Goal: Find specific page/section: Find specific page/section

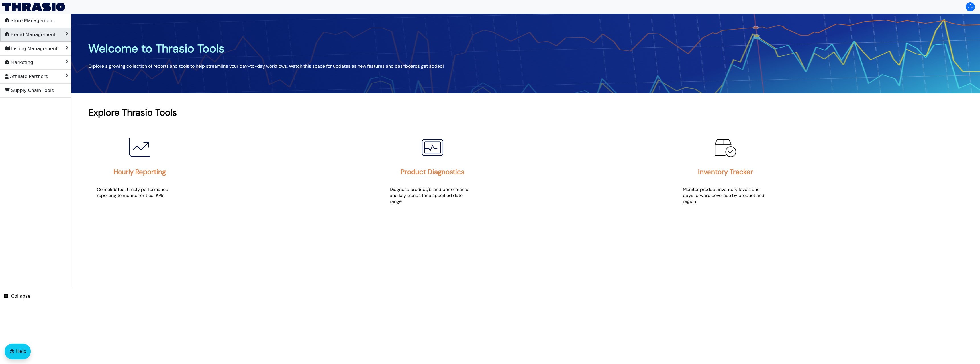
click at [52, 38] on li "Brand Management" at bounding box center [35, 35] width 71 height 14
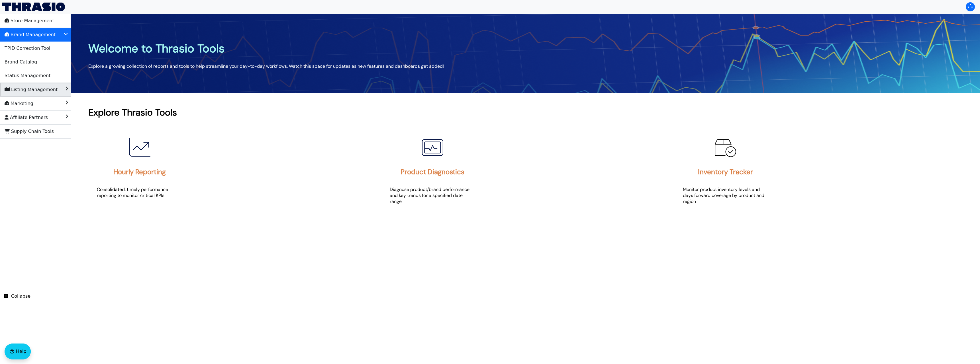
click at [46, 87] on span "Listing Management" at bounding box center [31, 89] width 53 height 9
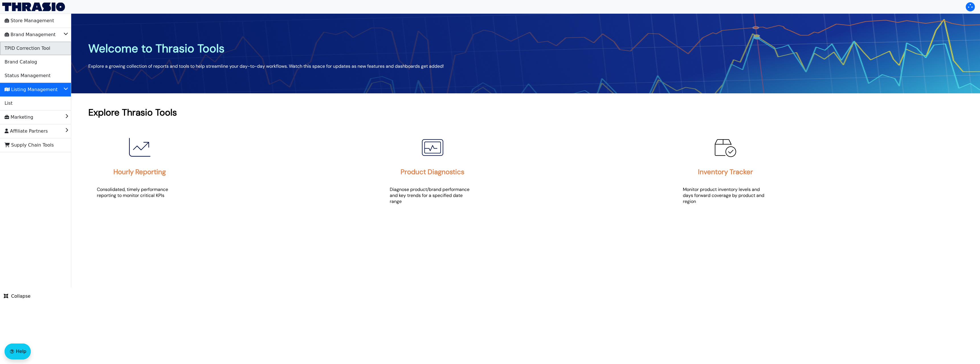
click at [42, 53] on li "TPID Correction Tool" at bounding box center [35, 49] width 71 height 14
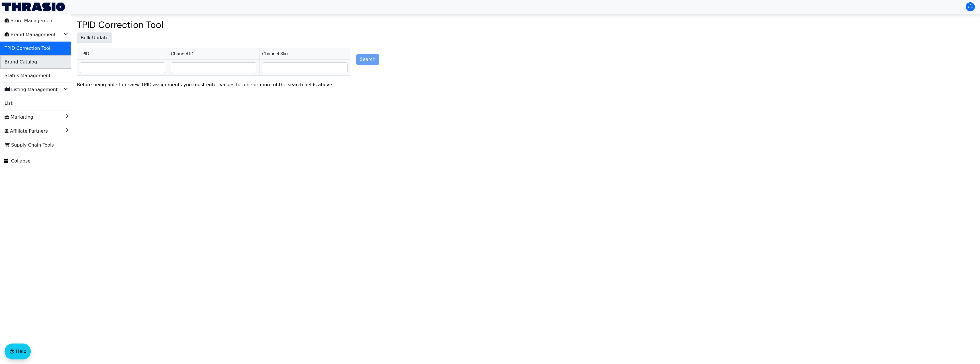
click at [40, 64] on li "Brand Catalog" at bounding box center [35, 62] width 71 height 14
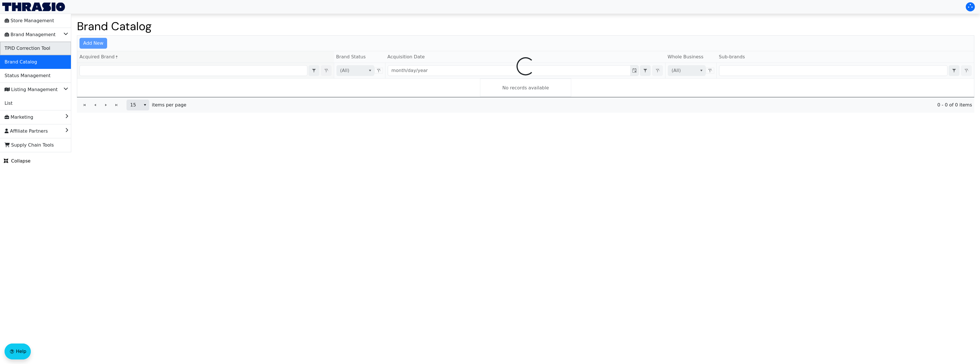
click at [41, 52] on span "TPID Correction Tool" at bounding box center [28, 48] width 46 height 9
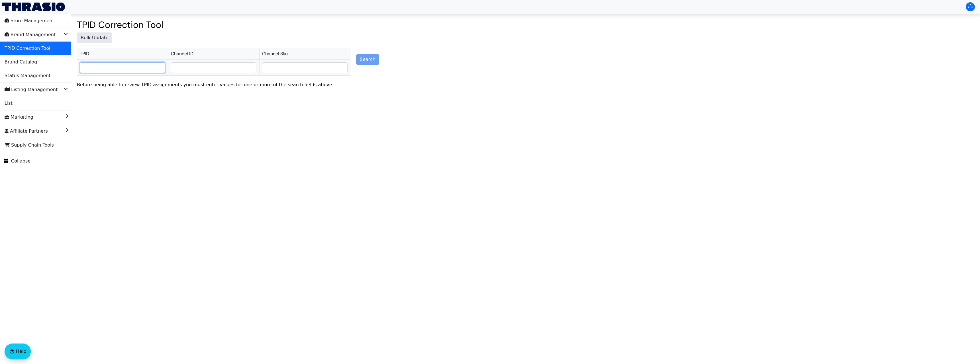
click at [142, 66] on input "text" at bounding box center [122, 68] width 85 height 10
paste input "24100077"
type input "24100077"
click at [126, 79] on li "24100077" at bounding box center [122, 77] width 85 height 9
click at [375, 63] on button "Search" at bounding box center [367, 59] width 23 height 11
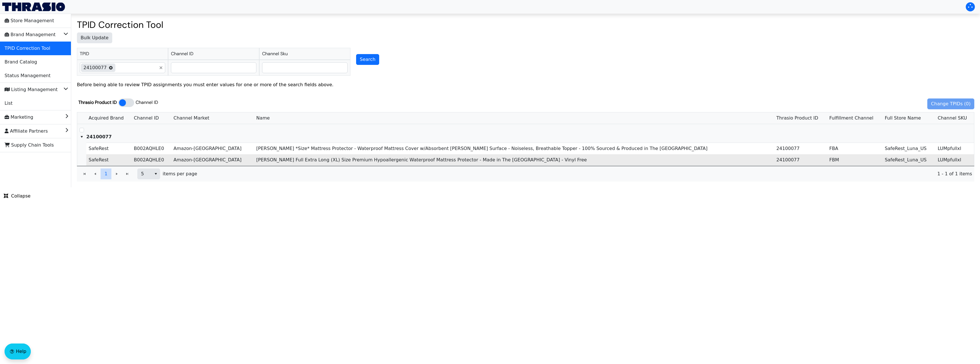
click at [264, 160] on td "[PERSON_NAME] Full Extra Long (XL) Size Premium Hypoallergenic Waterproof Mattr…" at bounding box center [514, 159] width 520 height 11
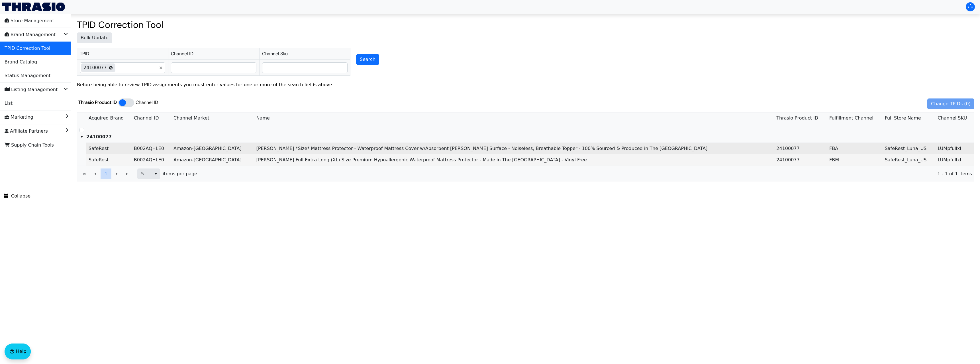
click at [266, 152] on td "[PERSON_NAME] *Size* Mattress Protector - Waterproof Mattress Cover w/Absorbent…" at bounding box center [514, 149] width 520 height 12
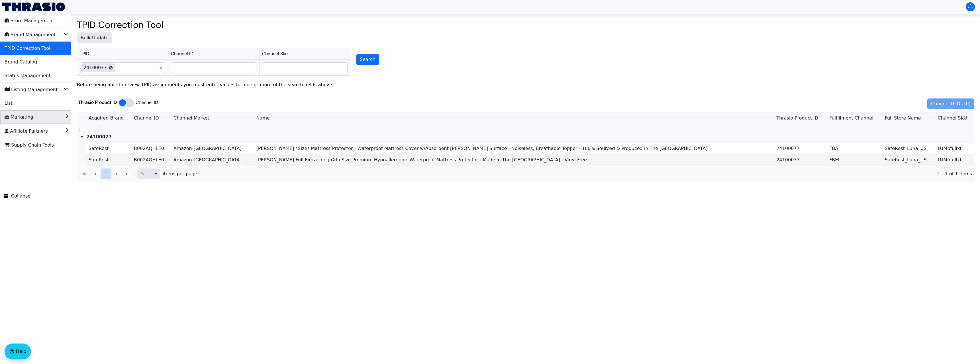
click at [52, 118] on li "Marketing" at bounding box center [35, 118] width 71 height 14
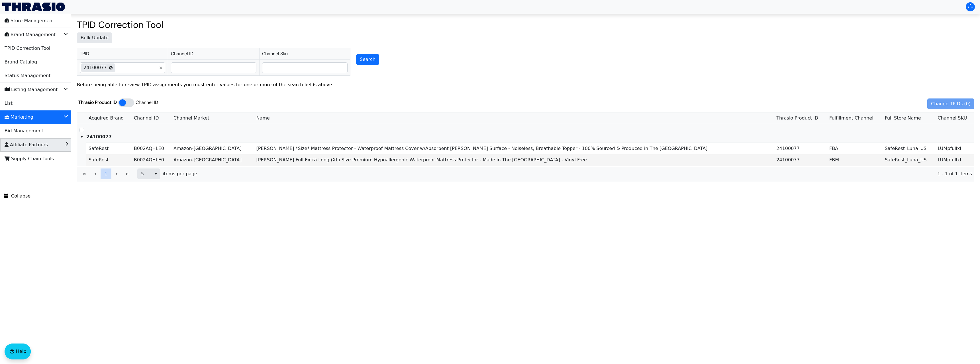
click at [50, 144] on li "Affiliate Partners" at bounding box center [35, 145] width 71 height 14
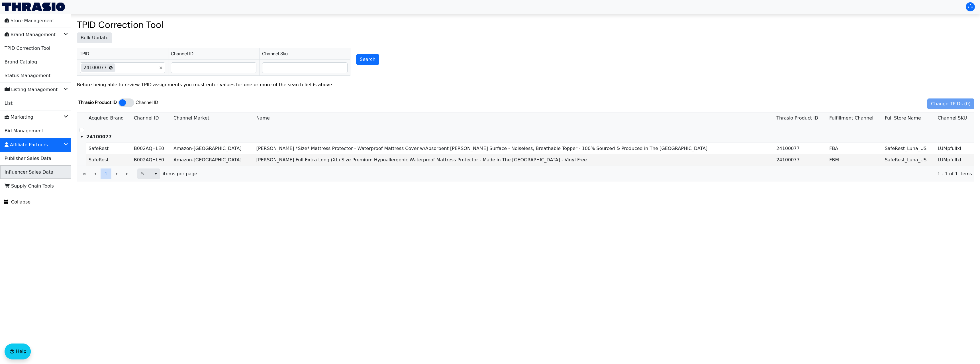
click at [42, 169] on span "Influencer Sales Data" at bounding box center [29, 172] width 49 height 9
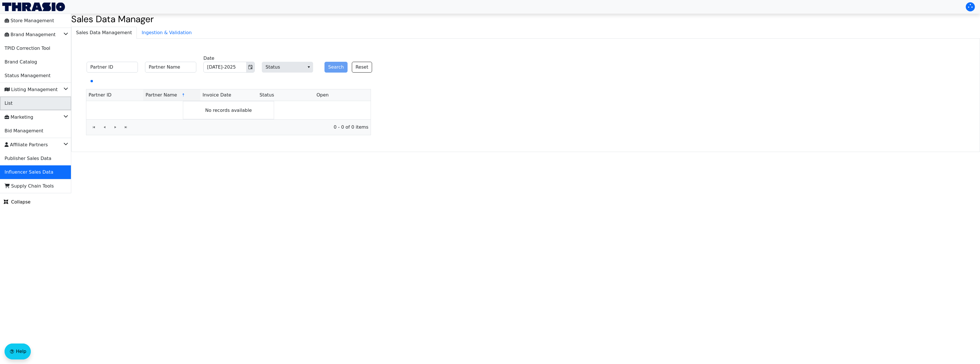
click at [35, 107] on li "List" at bounding box center [35, 104] width 71 height 14
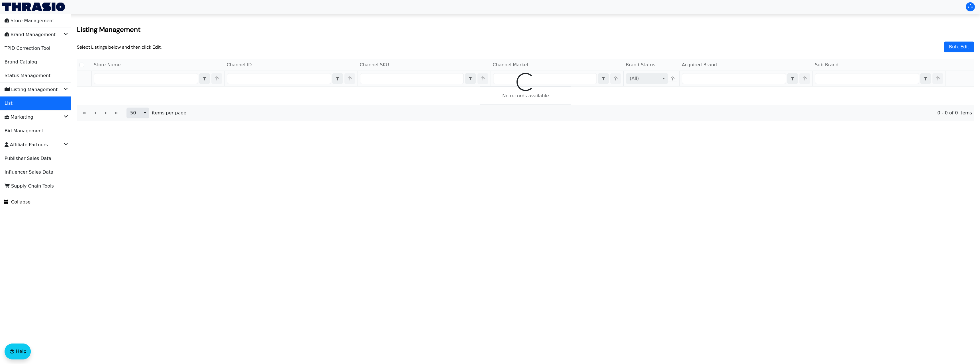
checkbox input "false"
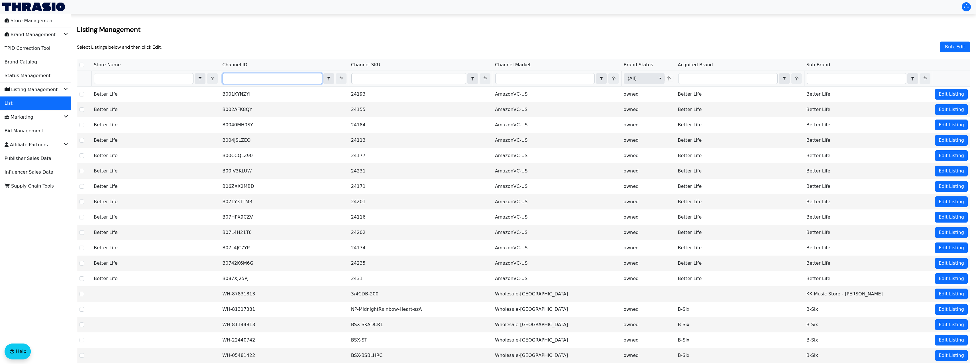
click at [267, 81] on input "Filter" at bounding box center [272, 78] width 99 height 10
click at [271, 76] on input "Filter" at bounding box center [272, 78] width 99 height 10
click at [386, 75] on input "Filter" at bounding box center [408, 78] width 114 height 10
type input "LUMpfullxl"
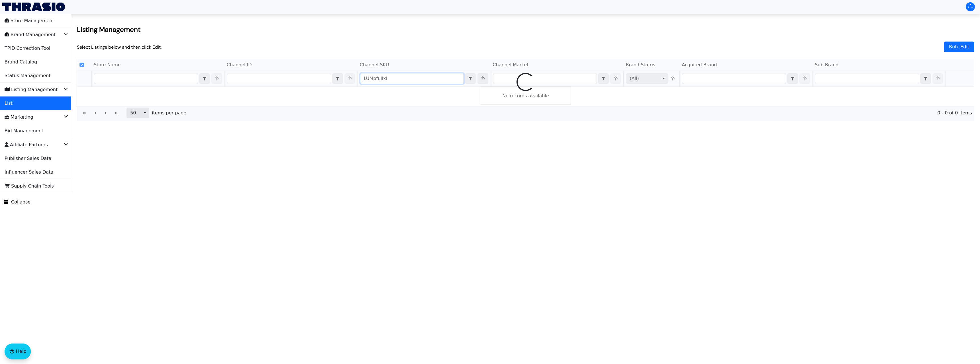
checkbox input "false"
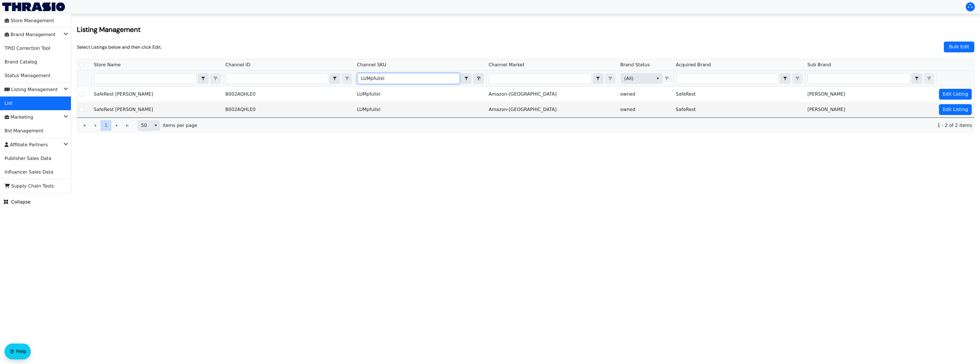
type input "LUMpfullxl"
click at [318, 193] on html "Store Management Brand Management TPID Correction Tool Brand Catalog Status Man…" at bounding box center [490, 96] width 980 height 193
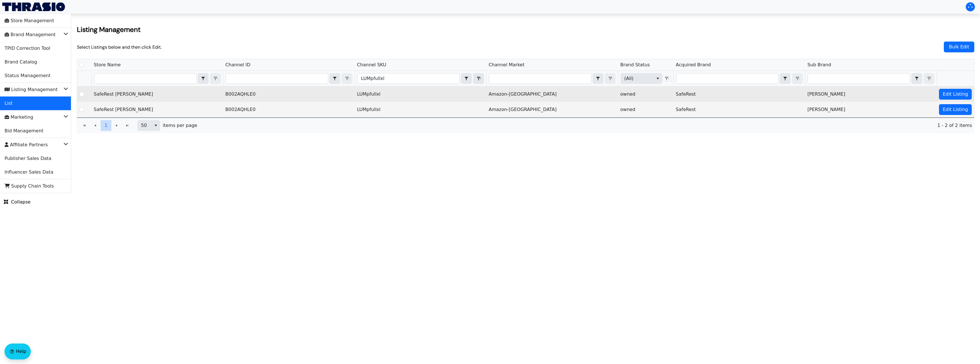
click at [235, 96] on td "B002AQHLE0" at bounding box center [289, 94] width 132 height 15
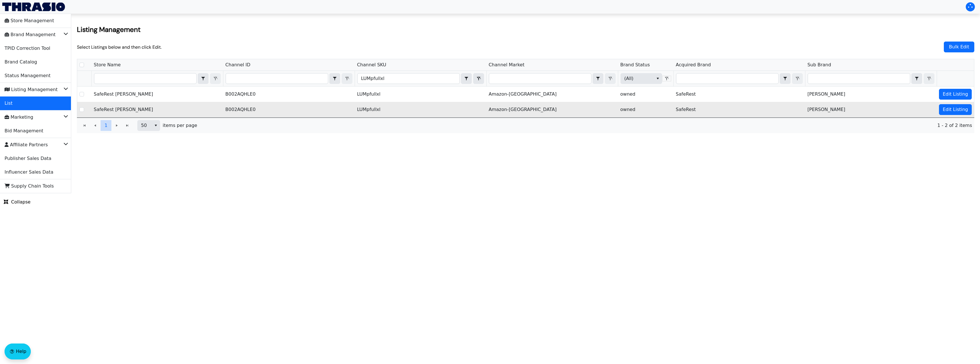
click at [235, 108] on td "B002AQHLE0" at bounding box center [289, 109] width 132 height 15
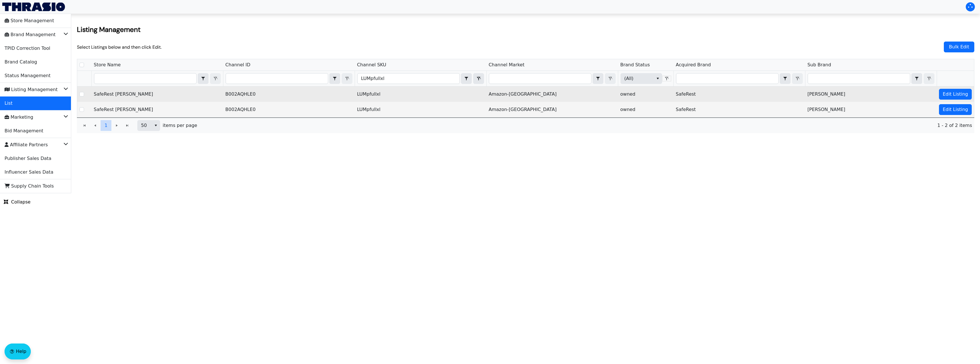
click at [238, 95] on td "B002AQHLE0" at bounding box center [289, 94] width 132 height 15
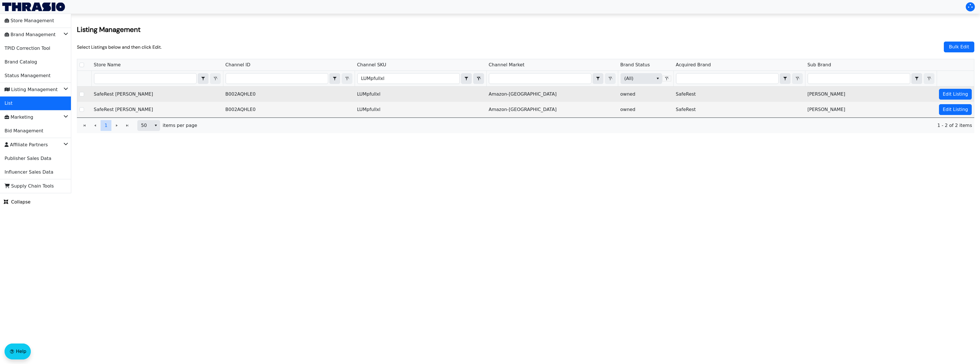
click at [374, 94] on td "LUMpfullxl" at bounding box center [421, 94] width 132 height 15
click at [242, 93] on td "B002AQHLE0" at bounding box center [289, 94] width 132 height 15
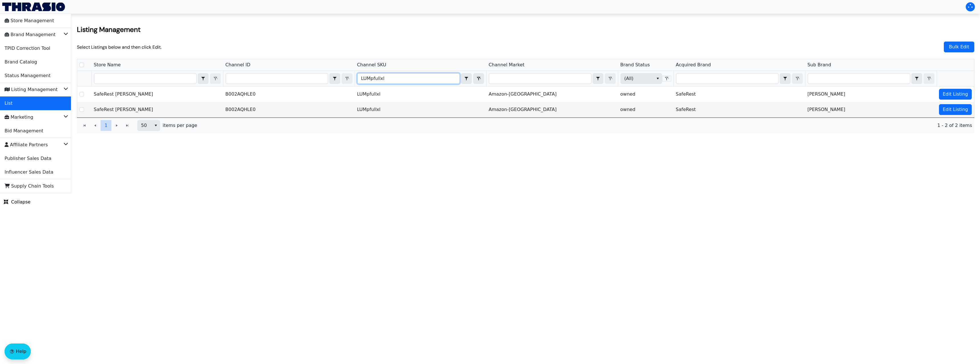
click at [407, 80] on input "LUMpfullxl" at bounding box center [408, 78] width 102 height 10
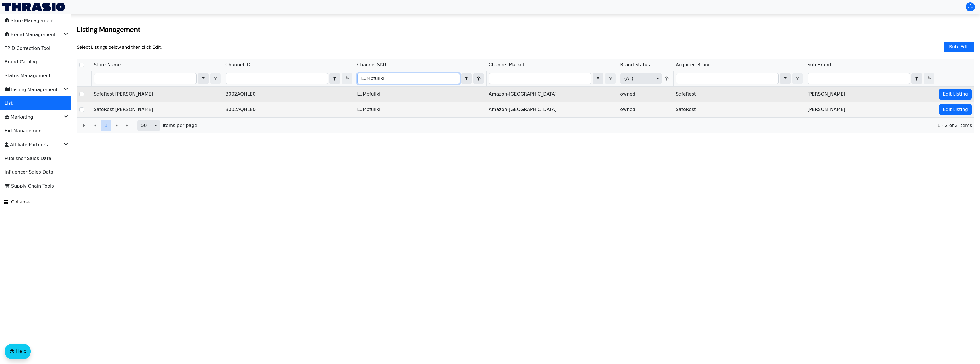
click at [244, 92] on td "B002AQHLE0" at bounding box center [289, 94] width 132 height 15
click at [243, 93] on td "B002AQHLE0" at bounding box center [289, 94] width 132 height 15
copy td "B002AQHLE0"
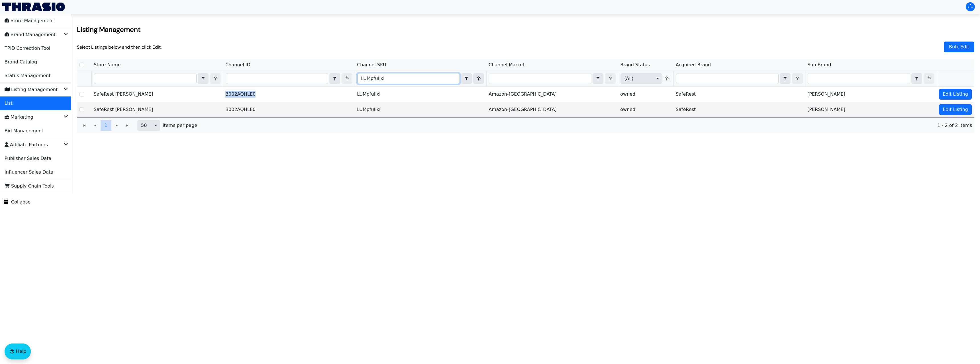
click at [427, 76] on input "LUMpfullxl" at bounding box center [408, 78] width 102 height 10
checkbox input "true"
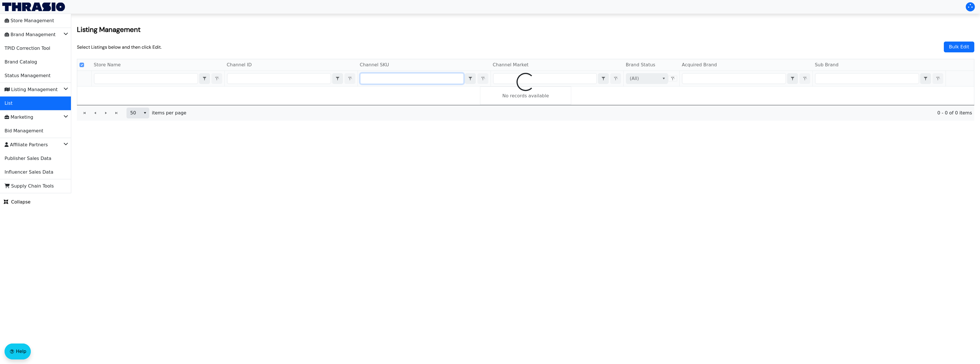
click at [234, 81] on div at bounding box center [525, 82] width 897 height 46
click at [236, 80] on div at bounding box center [525, 82] width 897 height 46
click at [240, 78] on div at bounding box center [525, 82] width 897 height 46
click at [261, 79] on div at bounding box center [525, 82] width 897 height 46
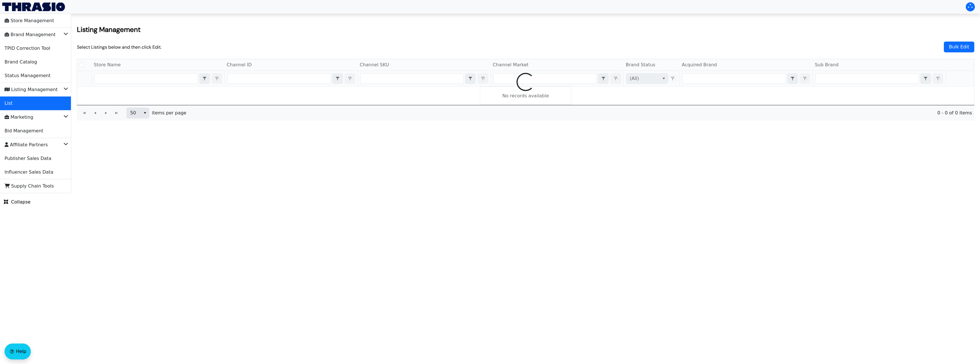
checkbox input "false"
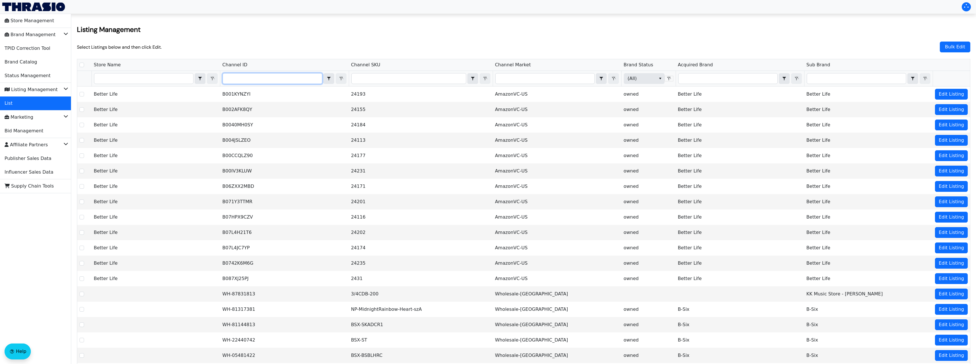
click at [247, 79] on input "Filter" at bounding box center [272, 78] width 99 height 10
type input "B002AQHLE0"
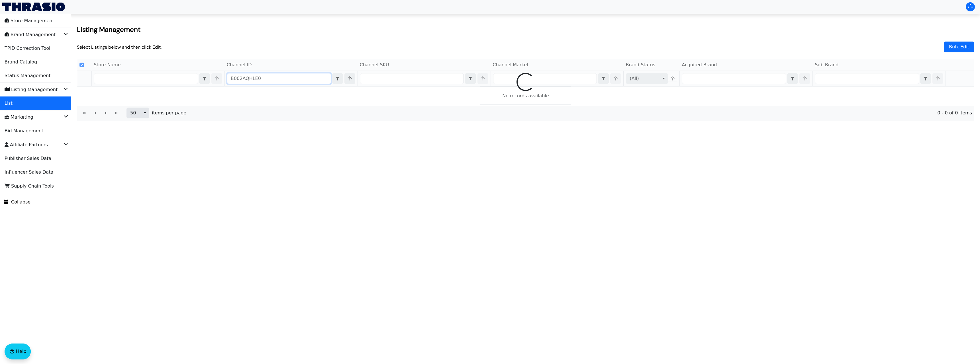
checkbox input "false"
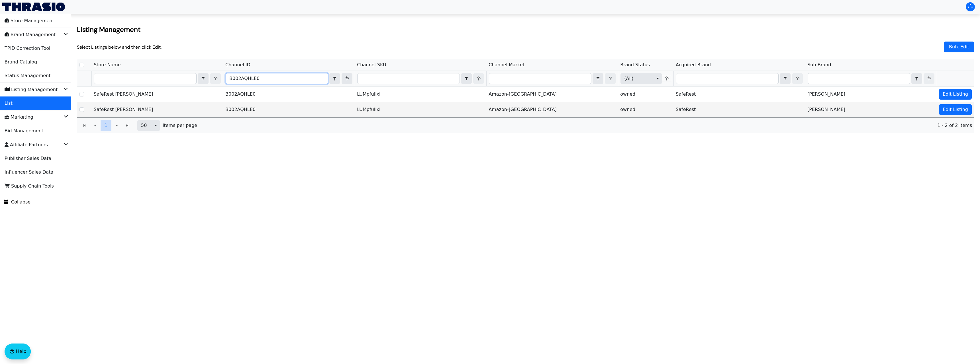
type input "B002AQHLE0"
